Goal: Information Seeking & Learning: Learn about a topic

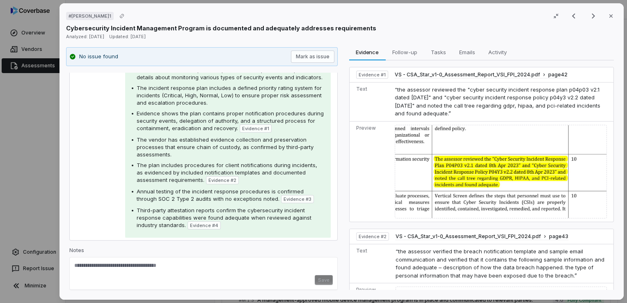
scroll to position [164, 0]
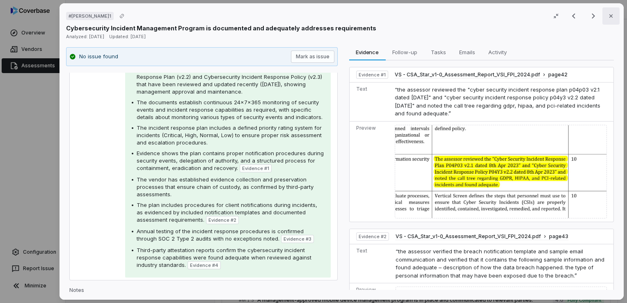
click at [608, 13] on icon "button" at bounding box center [611, 16] width 7 height 7
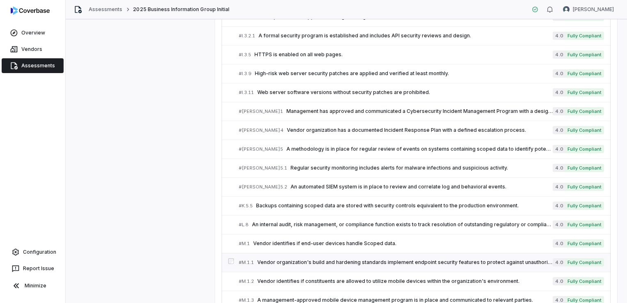
click at [314, 259] on span "Vendor organization's build and hardening standards implement endpoint security…" at bounding box center [404, 262] width 295 height 7
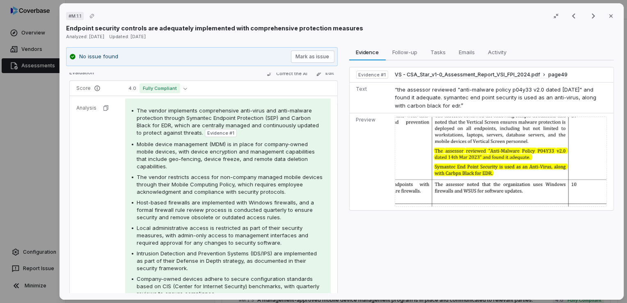
scroll to position [164, 0]
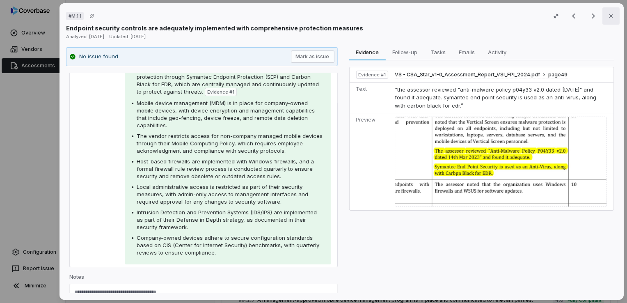
click at [608, 14] on icon "button" at bounding box center [611, 16] width 7 height 7
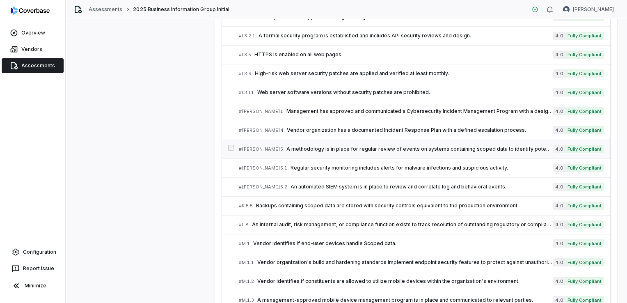
click at [286, 146] on span "A methodology is in place for regular review of events on systems containing sc…" at bounding box center [419, 149] width 266 height 7
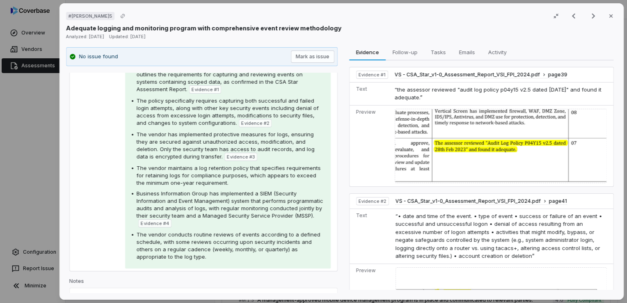
scroll to position [147, 0]
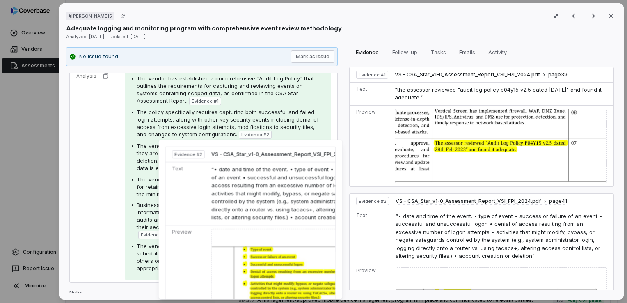
click at [252, 133] on span "Evidence # 2" at bounding box center [255, 134] width 28 height 7
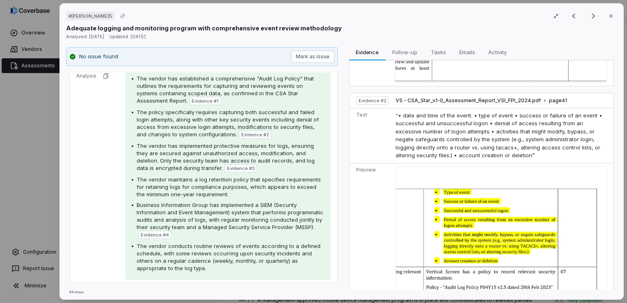
scroll to position [123, 0]
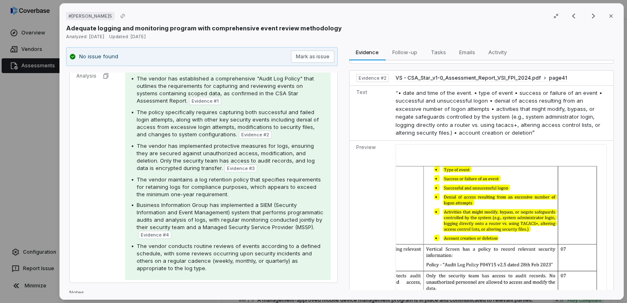
click at [495, 222] on img at bounding box center [501, 295] width 211 height 302
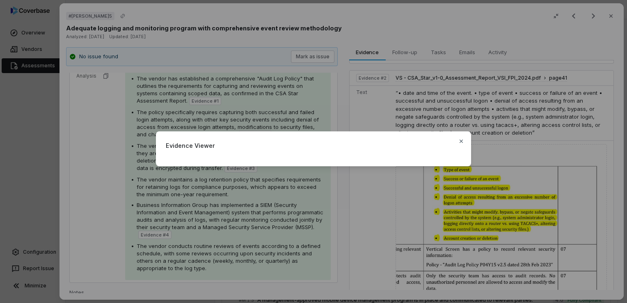
click at [544, 213] on div "Evidence Viewer Close" at bounding box center [313, 151] width 627 height 303
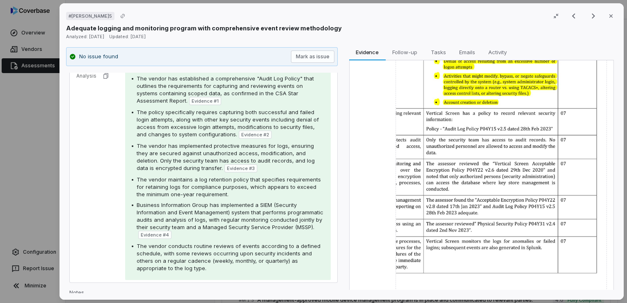
scroll to position [246, 0]
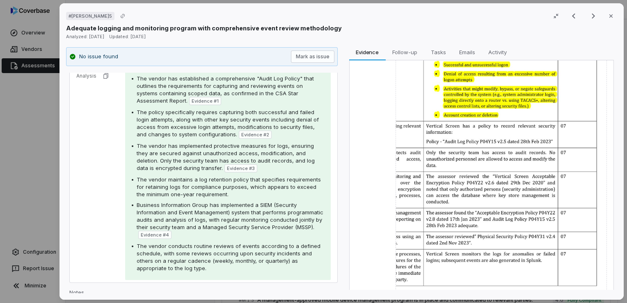
click at [429, 164] on img at bounding box center [501, 172] width 211 height 302
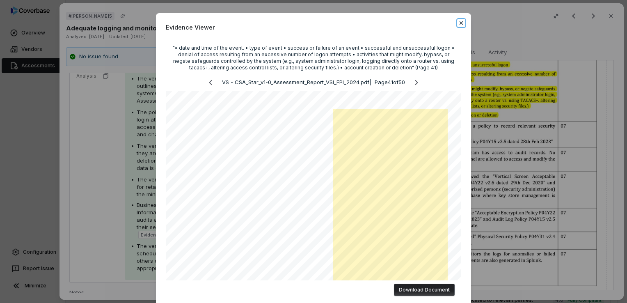
click at [459, 22] on icon "button" at bounding box center [461, 23] width 7 height 7
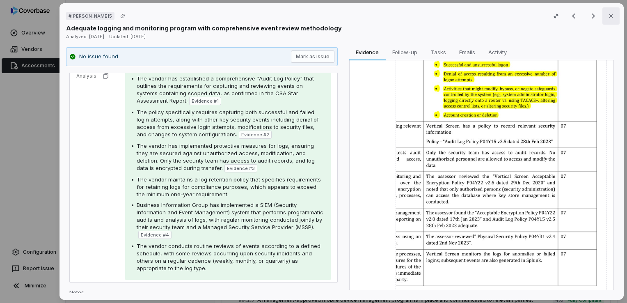
click at [608, 17] on icon "button" at bounding box center [611, 16] width 7 height 7
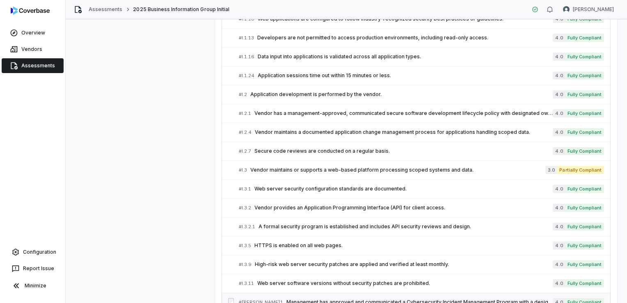
scroll to position [1395, 0]
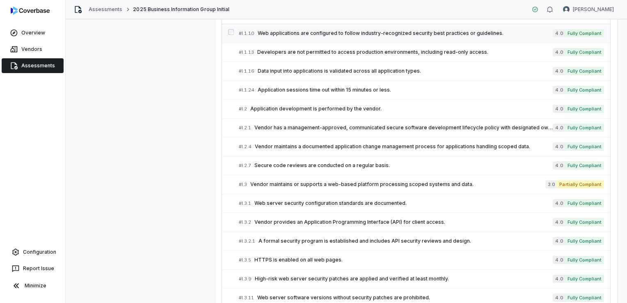
click at [294, 30] on span "Web applications are configured to follow industry-recognized security best pra…" at bounding box center [405, 33] width 295 height 7
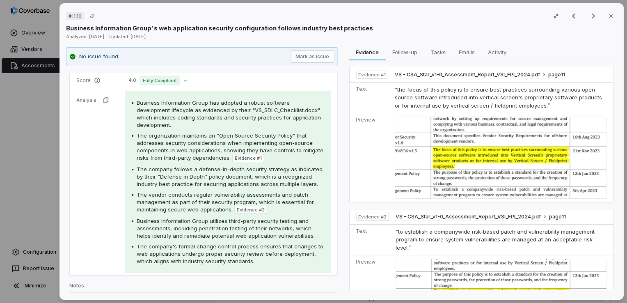
scroll to position [82, 0]
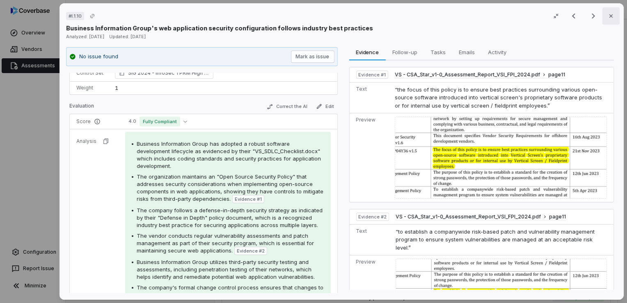
click at [602, 19] on button "Close" at bounding box center [610, 15] width 17 height 17
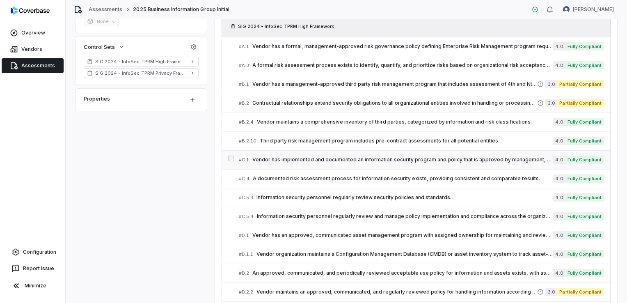
scroll to position [246, 0]
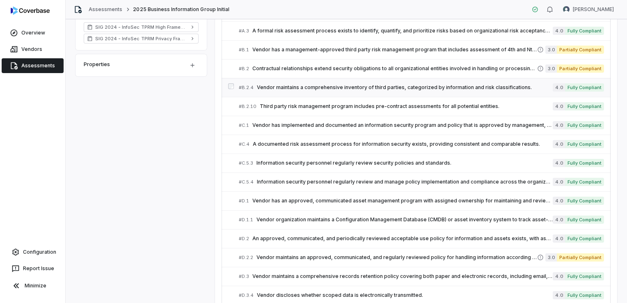
click at [347, 87] on span "Vendor maintains a comprehensive inventory of third parties, categorized by inf…" at bounding box center [405, 87] width 296 height 7
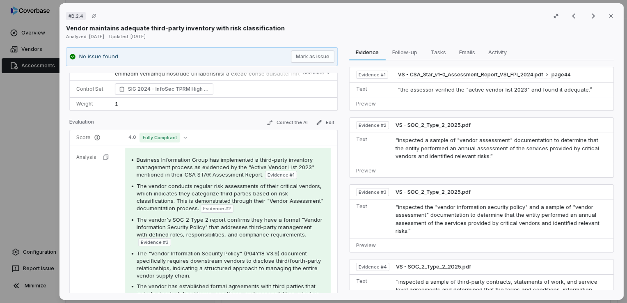
scroll to position [107, 0]
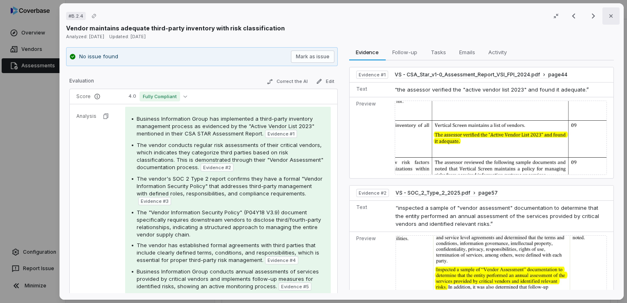
click at [608, 19] on icon "button" at bounding box center [611, 16] width 7 height 7
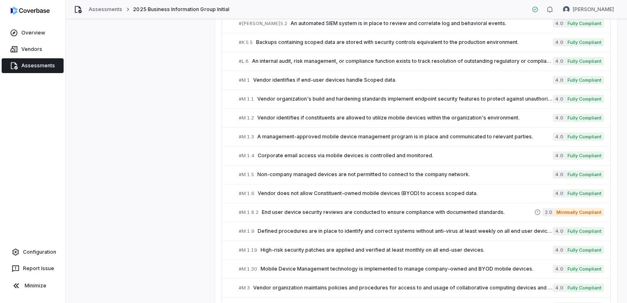
scroll to position [1764, 0]
click at [293, 208] on span "End user device security reviews are conducted to ensure compliance with docume…" at bounding box center [398, 211] width 272 height 7
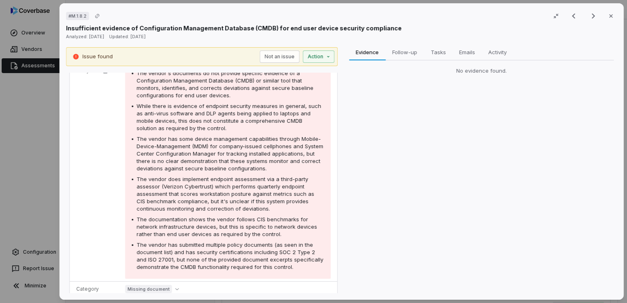
scroll to position [164, 0]
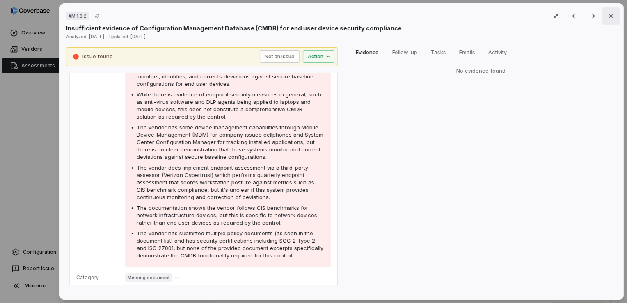
click at [608, 21] on button "Close" at bounding box center [610, 15] width 17 height 17
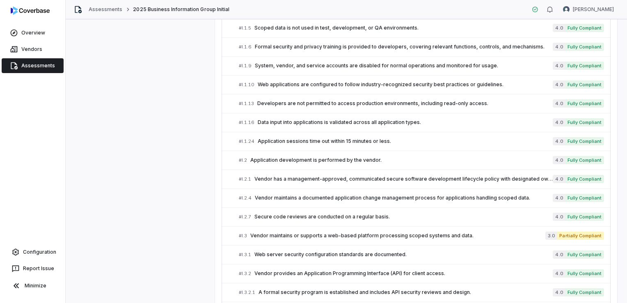
scroll to position [1342, 0]
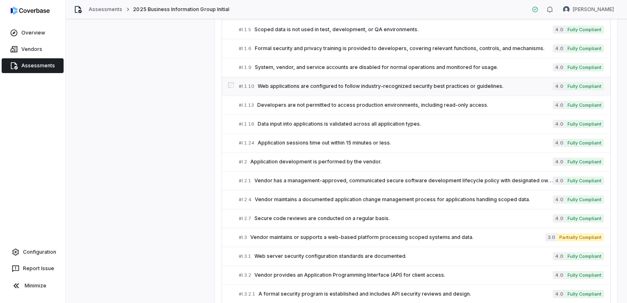
drag, startPoint x: 371, startPoint y: 85, endPoint x: 351, endPoint y: 83, distance: 19.8
click at [351, 83] on span "Web applications are configured to follow industry-recognized security best pra…" at bounding box center [405, 86] width 295 height 7
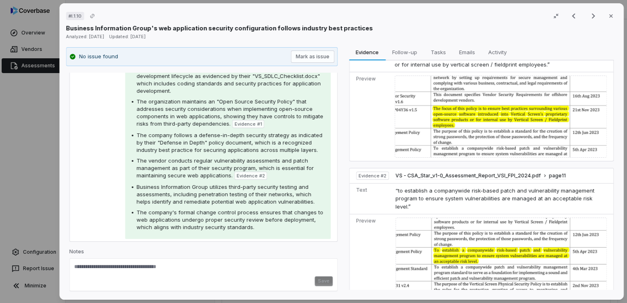
scroll to position [116, 0]
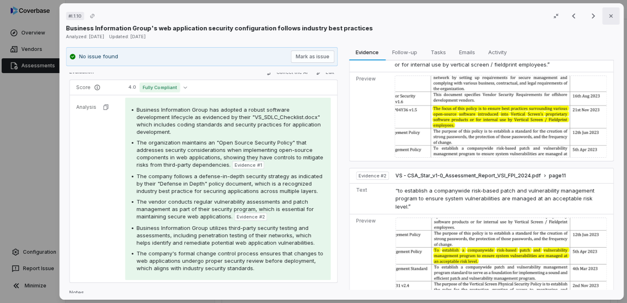
click at [608, 16] on icon "button" at bounding box center [611, 16] width 7 height 7
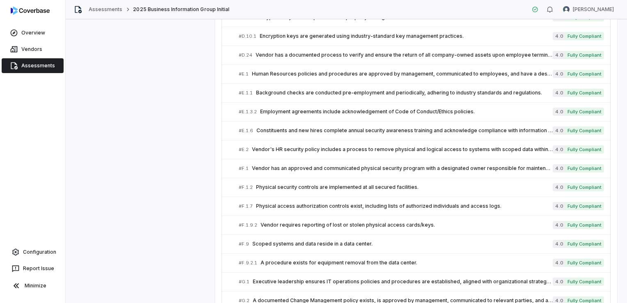
scroll to position [809, 0]
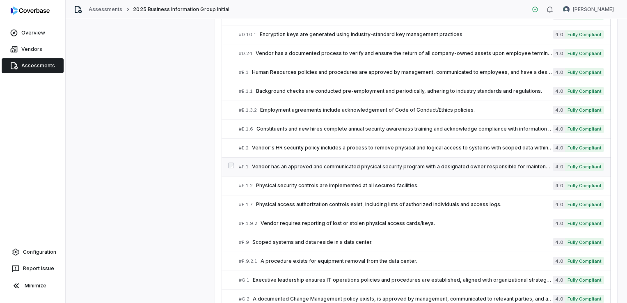
click at [306, 163] on span "Vendor has an approved and communicated physical security program with a design…" at bounding box center [402, 166] width 301 height 7
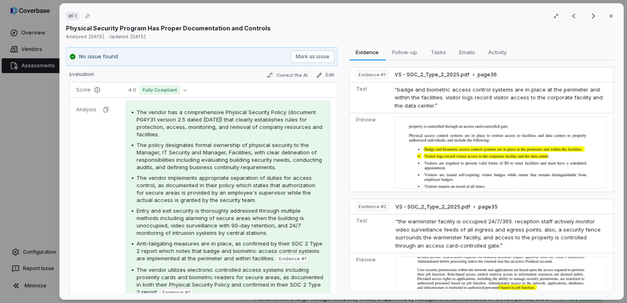
scroll to position [162, 0]
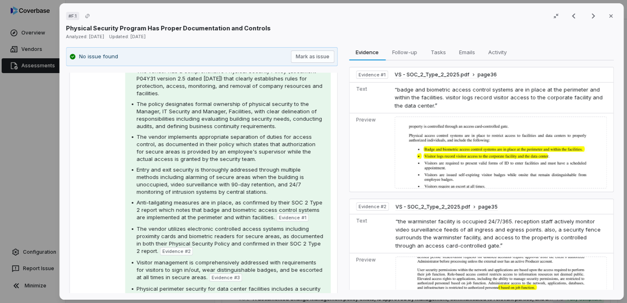
click at [520, 14] on div "# F.1 Result 48 of 150 Close" at bounding box center [341, 16] width 551 height 12
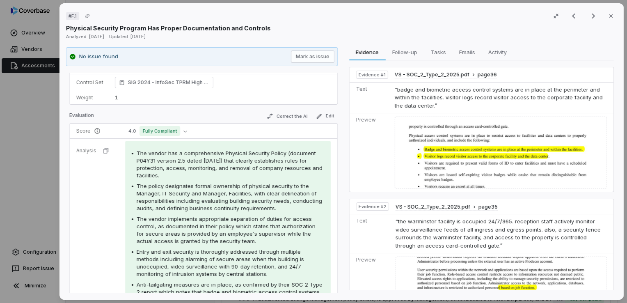
scroll to position [121, 0]
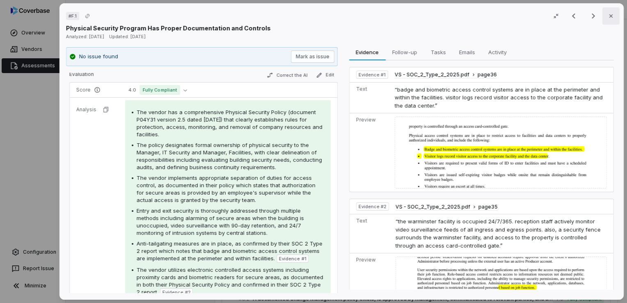
click at [608, 16] on icon "button" at bounding box center [611, 16] width 7 height 7
